Goal: Task Accomplishment & Management: Manage account settings

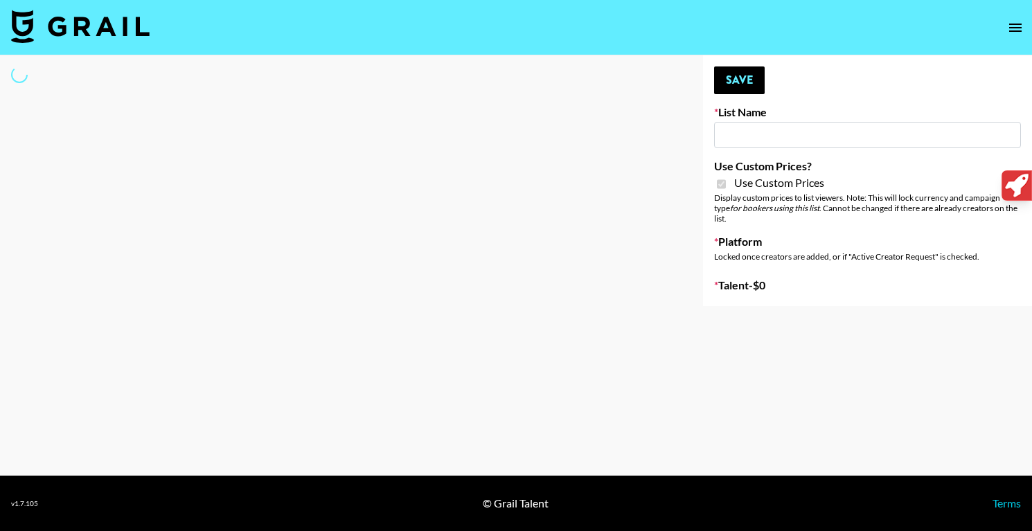
type input "Bumble ([DATE])"
checkbox input "true"
select select "Brand"
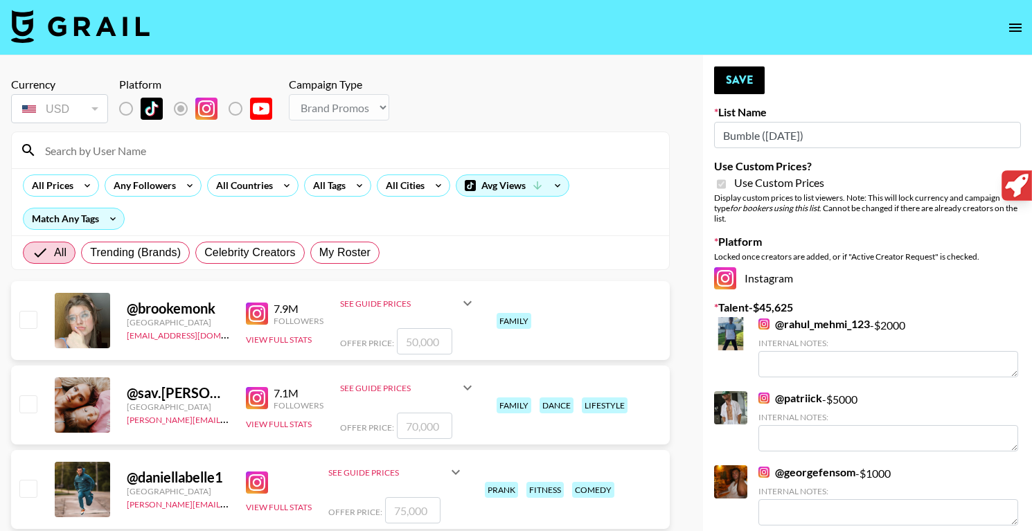
click at [164, 152] on input at bounding box center [349, 150] width 624 height 22
type input "i"
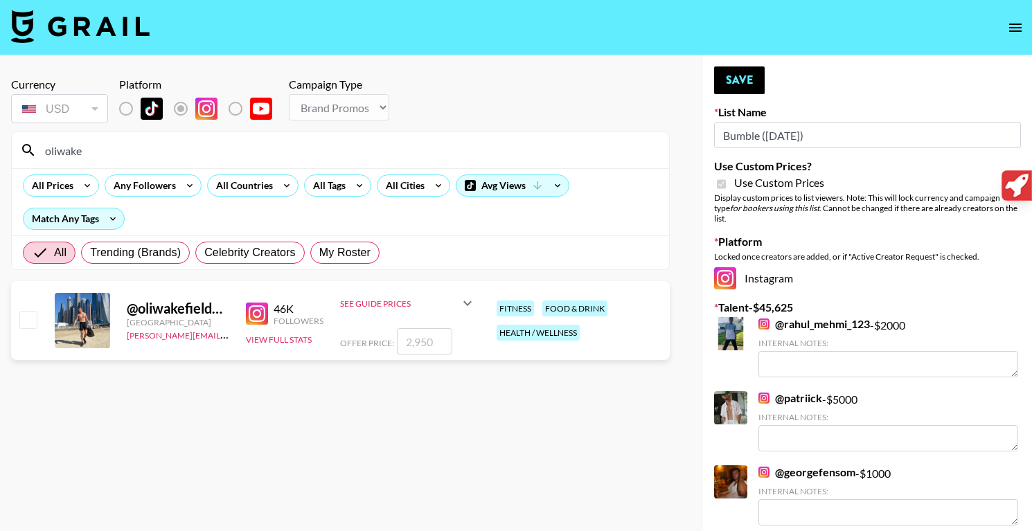
type input "oliwake"
click at [431, 343] on input "number" at bounding box center [424, 341] width 55 height 26
checkbox input "true"
type input "3"
checkbox input "false"
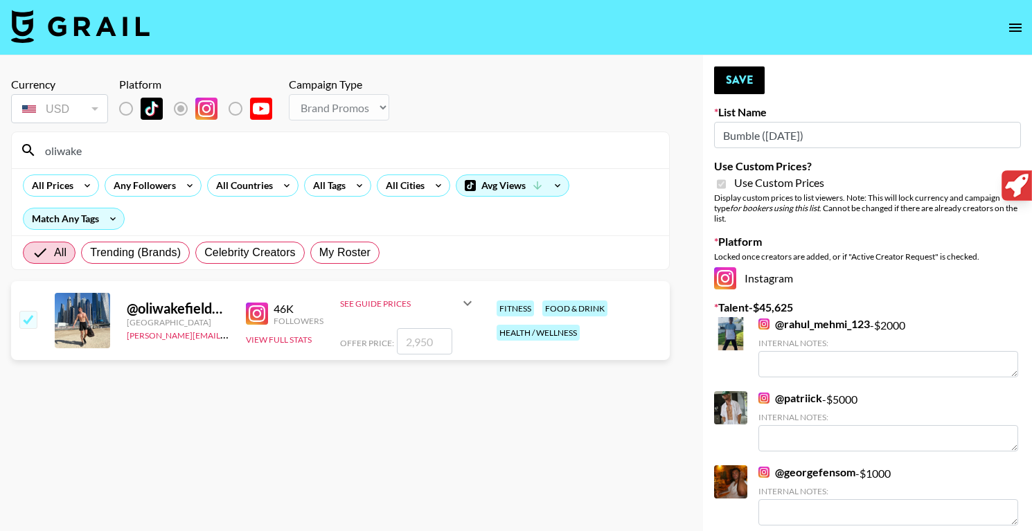
checkbox input "true"
click at [777, 391] on link "@ patriick" at bounding box center [790, 398] width 64 height 14
click at [417, 340] on input "5000" at bounding box center [424, 341] width 55 height 26
type input "500"
checkbox input "false"
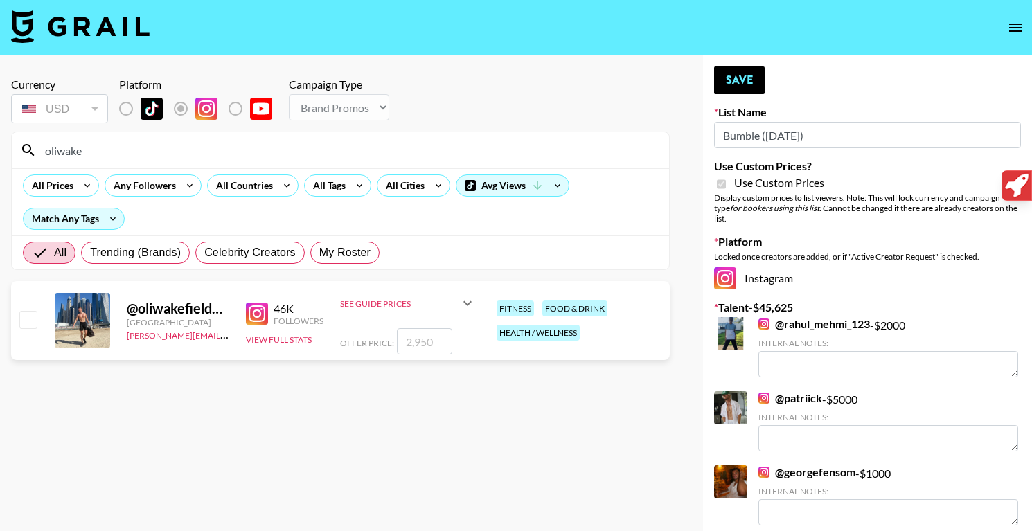
checkbox input "true"
type input "3500"
click at [746, 82] on button "Save" at bounding box center [739, 80] width 51 height 28
